Goal: Check status

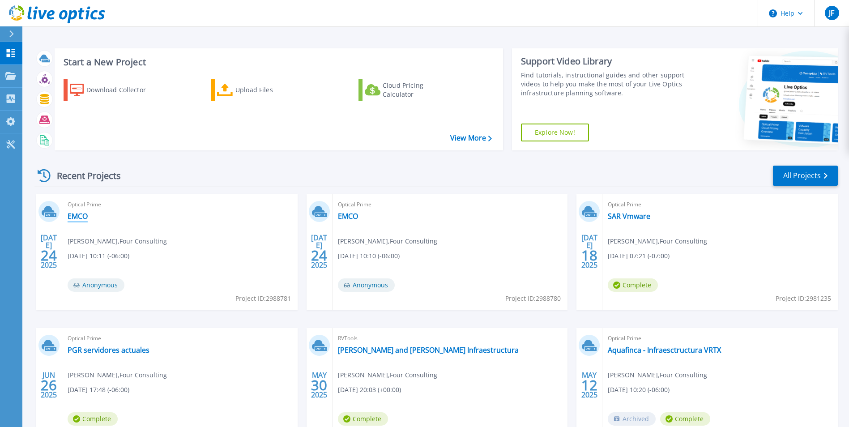
click at [79, 216] on link "EMCO" at bounding box center [78, 216] width 20 height 9
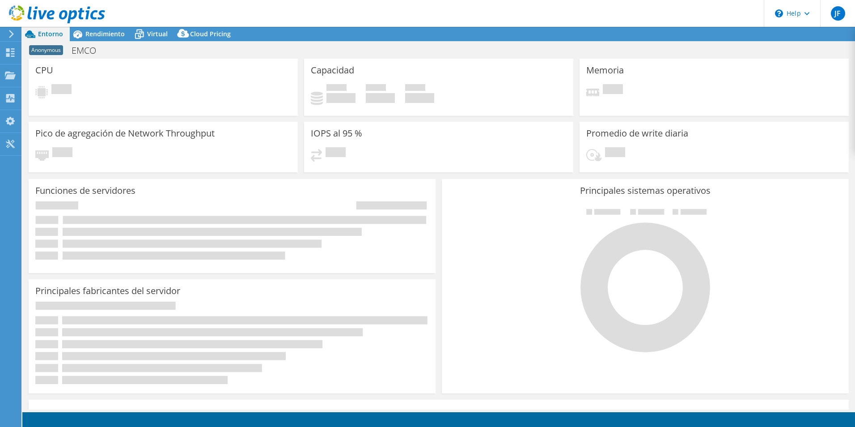
select select "USD"
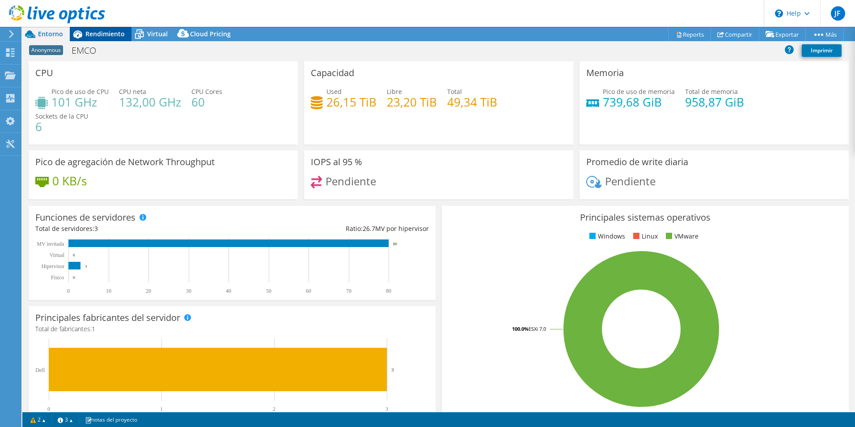
click at [107, 30] on span "Rendimiento" at bounding box center [104, 34] width 39 height 8
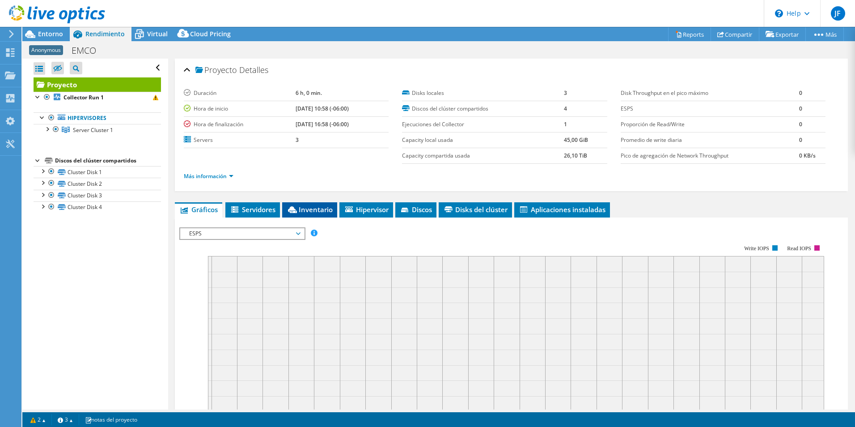
click at [319, 208] on span "Inventario" at bounding box center [310, 209] width 46 height 9
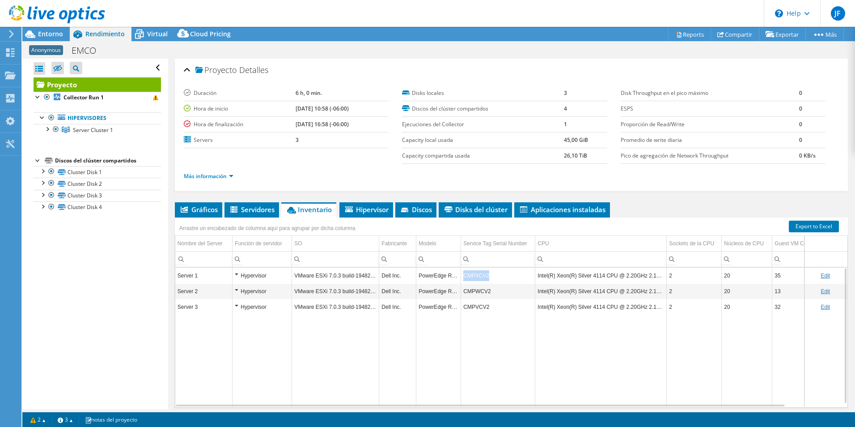
drag, startPoint x: 465, startPoint y: 274, endPoint x: 491, endPoint y: 274, distance: 26.4
click at [491, 274] on td "CMPXCV2" at bounding box center [498, 276] width 74 height 16
